Goal: Check status: Check status

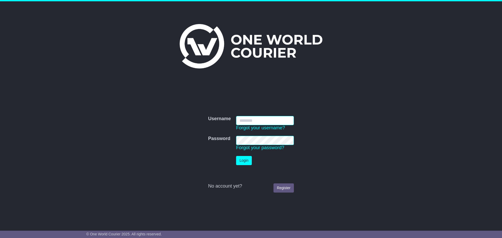
type input "**********"
click at [243, 157] on button "Login" at bounding box center [244, 160] width 16 height 9
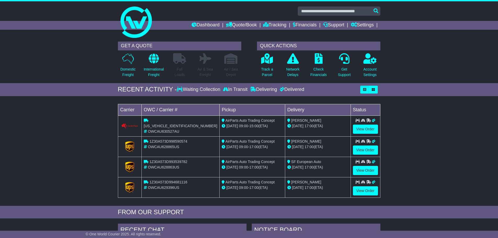
click at [35, 135] on div "Loading... No bookings found Carrier OWC / Carrier # Pickup Delivery Status [US…" at bounding box center [249, 152] width 498 height 107
click at [361, 131] on link "View Order" at bounding box center [365, 129] width 25 height 9
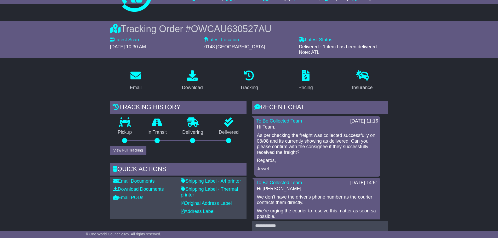
scroll to position [105, 0]
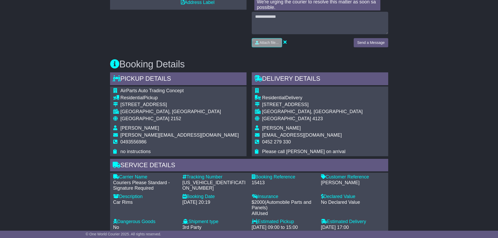
scroll to position [262, 0]
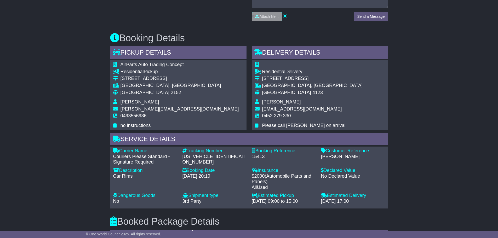
click at [80, 86] on div "Email Download Tracking Pricing Insurance" at bounding box center [249, 147] width 498 height 634
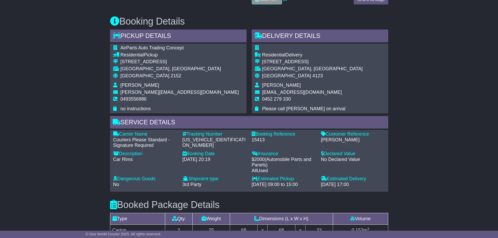
scroll to position [288, 0]
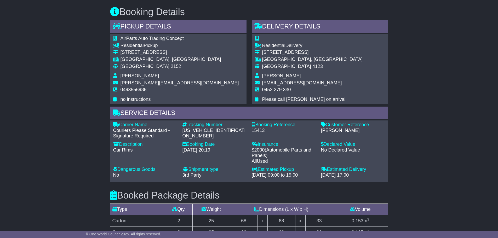
click at [220, 132] on div "[US_VEHICLE_IDENTIFICATION_NUMBER]" at bounding box center [215, 133] width 64 height 11
copy div "[US_VEHICLE_IDENTIFICATION_NUMBER]"
click at [455, 68] on div "Email Download Tracking Pricing Insurance" at bounding box center [249, 121] width 498 height 634
click at [431, 91] on div "Email Download Tracking Pricing Insurance" at bounding box center [249, 121] width 498 height 634
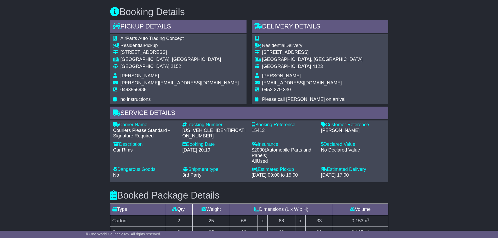
click at [80, 118] on div "Email Download Tracking Pricing Insurance" at bounding box center [249, 121] width 498 height 634
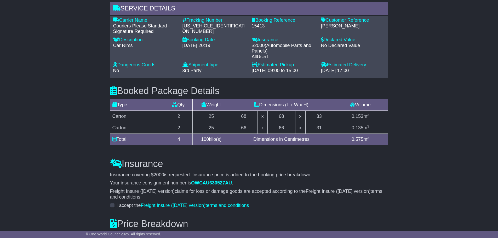
click at [76, 108] on div "Email Download Tracking Pricing Insurance" at bounding box center [249, 17] width 498 height 634
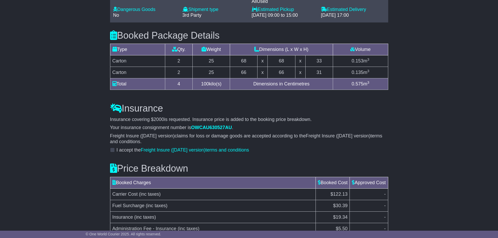
scroll to position [471, 0]
